Goal: Task Accomplishment & Management: Manage account settings

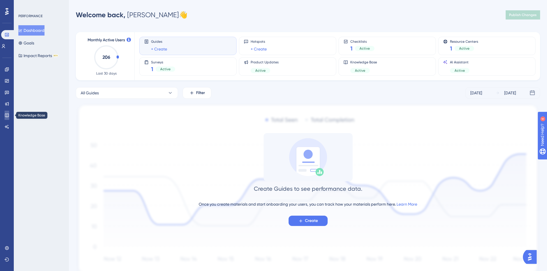
click at [9, 117] on icon at bounding box center [7, 115] width 5 height 5
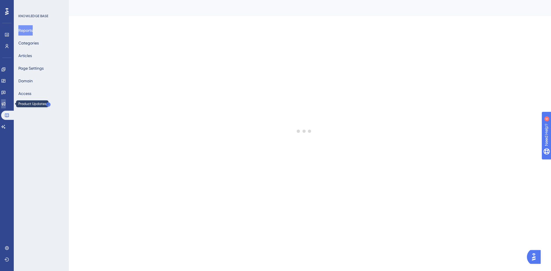
click at [6, 105] on link at bounding box center [3, 103] width 5 height 9
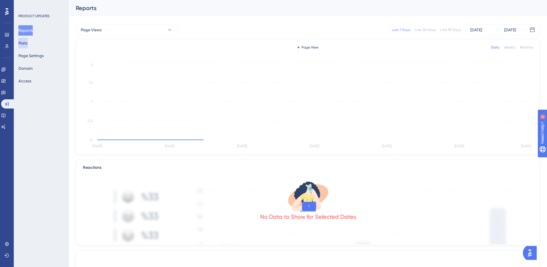
click at [26, 40] on button "Posts" at bounding box center [22, 43] width 9 height 10
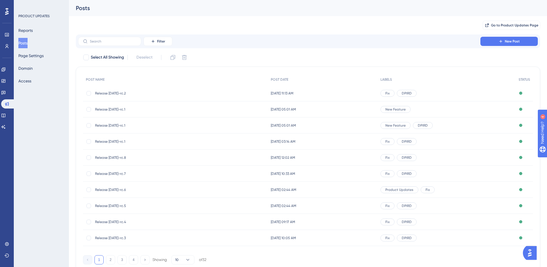
click at [123, 92] on span "Release [DATE]-rc.2" at bounding box center [141, 93] width 92 height 5
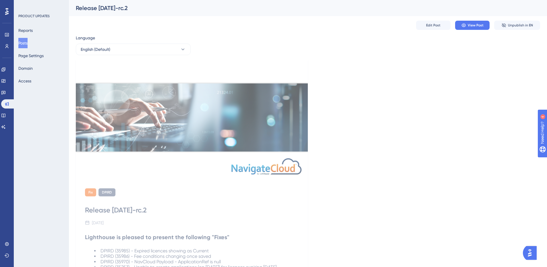
click at [512, 30] on div "Edit Post View Post Unpublish in EN" at bounding box center [308, 25] width 464 height 18
click at [512, 24] on span "Unpublish in EN" at bounding box center [520, 25] width 25 height 5
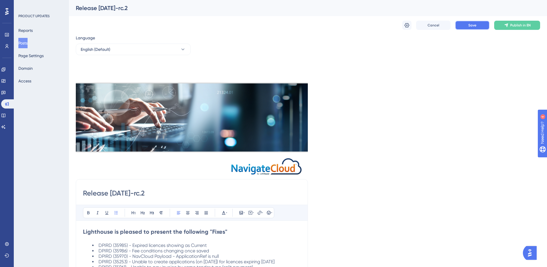
click at [472, 26] on span "Save" at bounding box center [472, 25] width 8 height 5
